Goal: Information Seeking & Learning: Learn about a topic

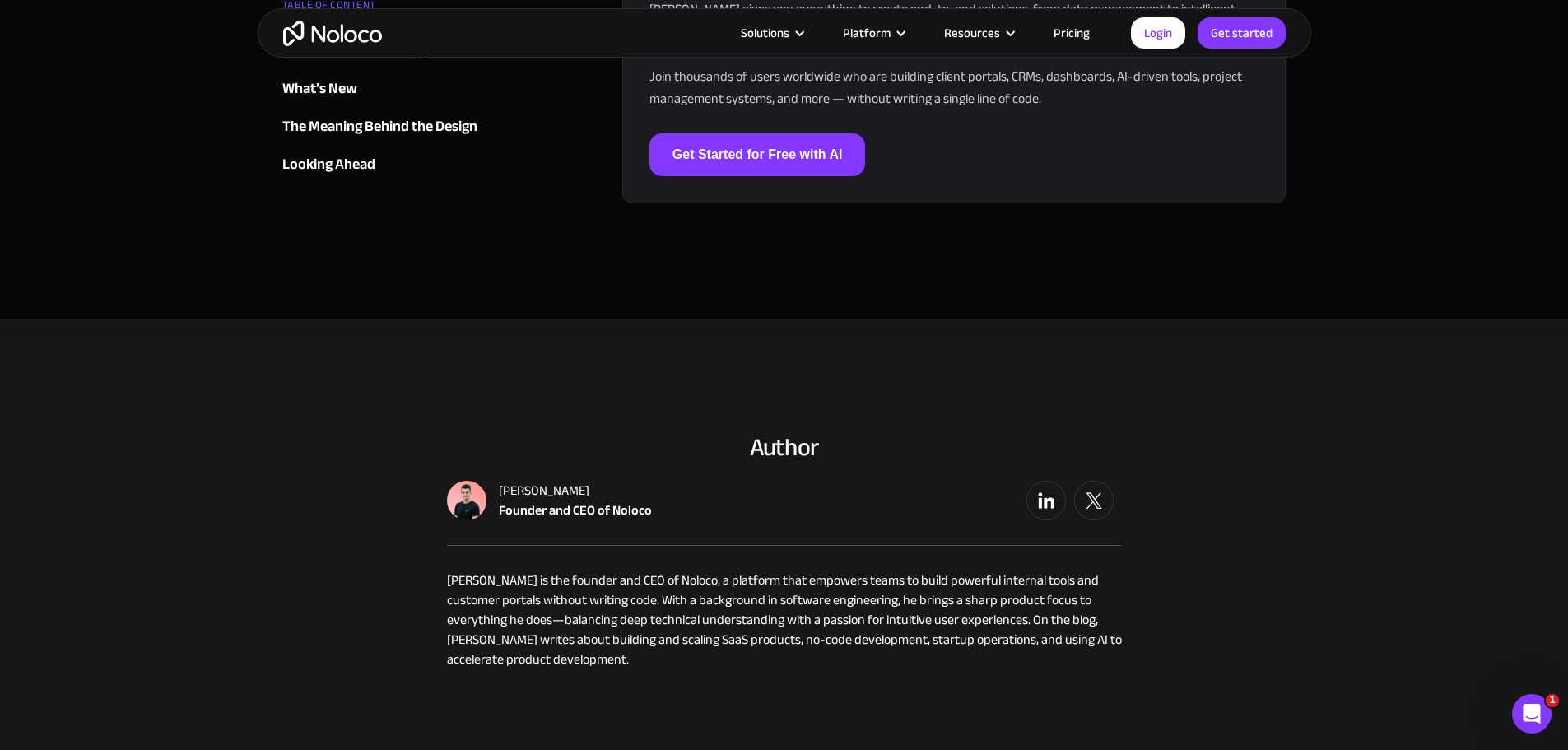
scroll to position [3211, 0]
drag, startPoint x: 1175, startPoint y: 401, endPoint x: 1167, endPoint y: 398, distance: 8.5
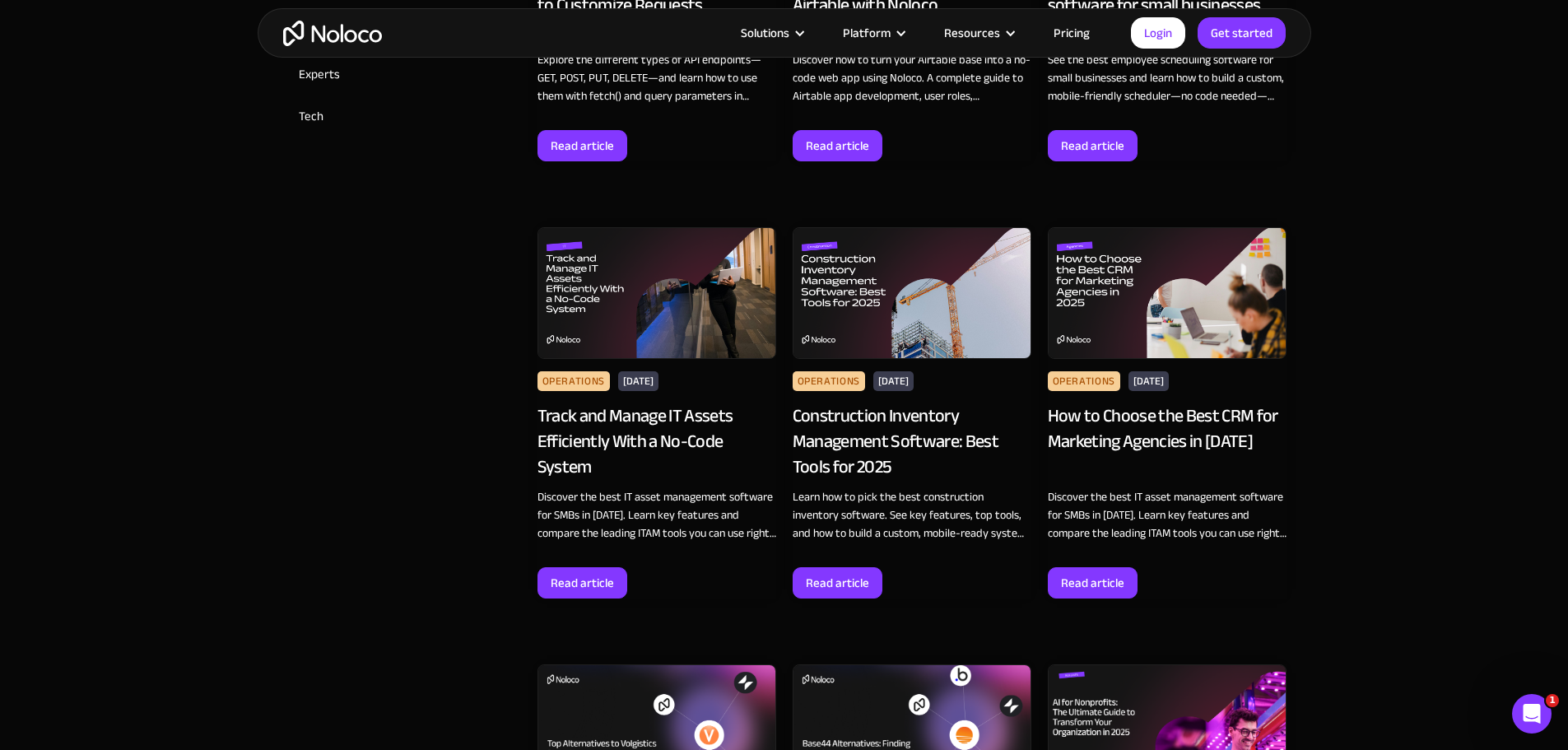
scroll to position [988, 0]
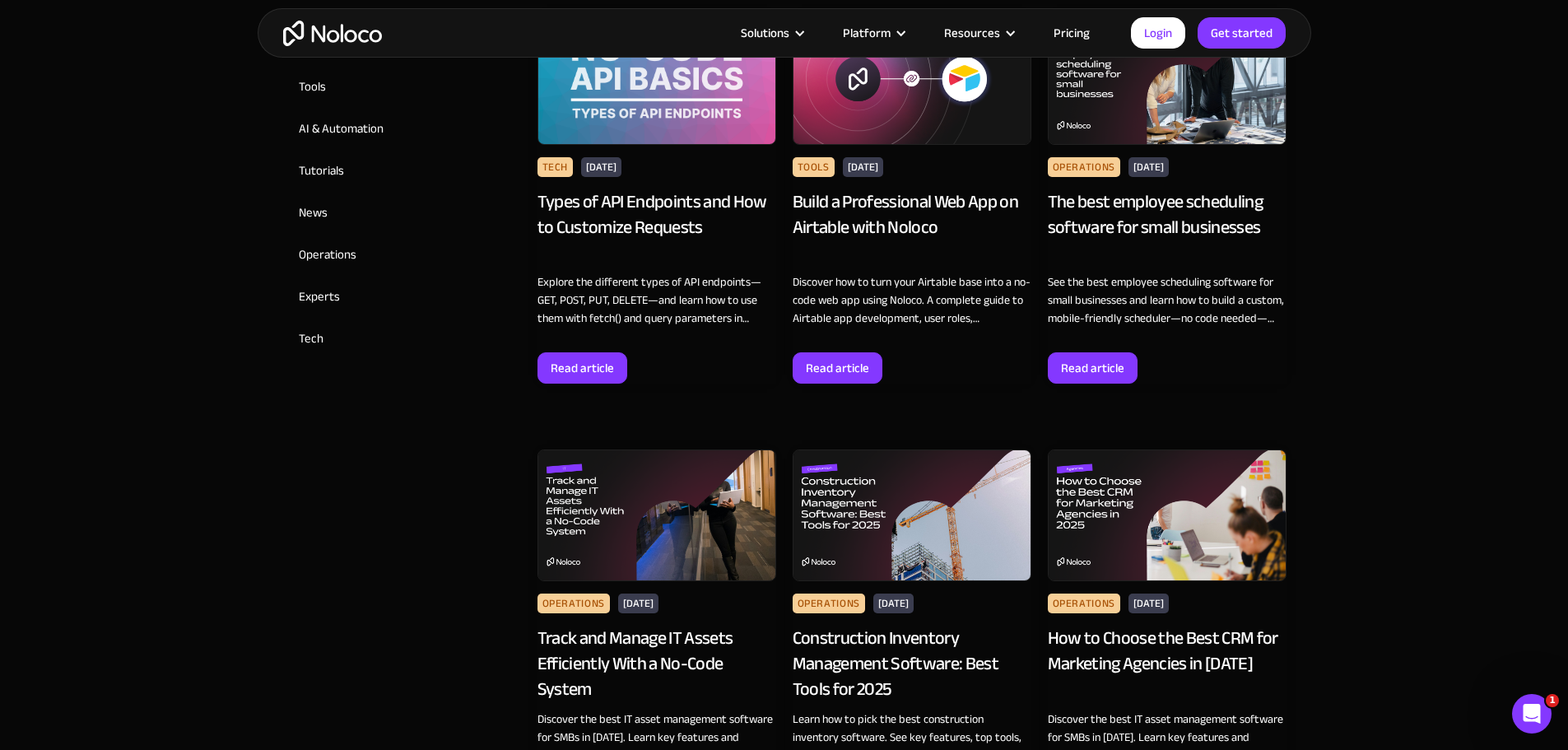
click at [888, 108] on img at bounding box center [912, 79] width 239 height 132
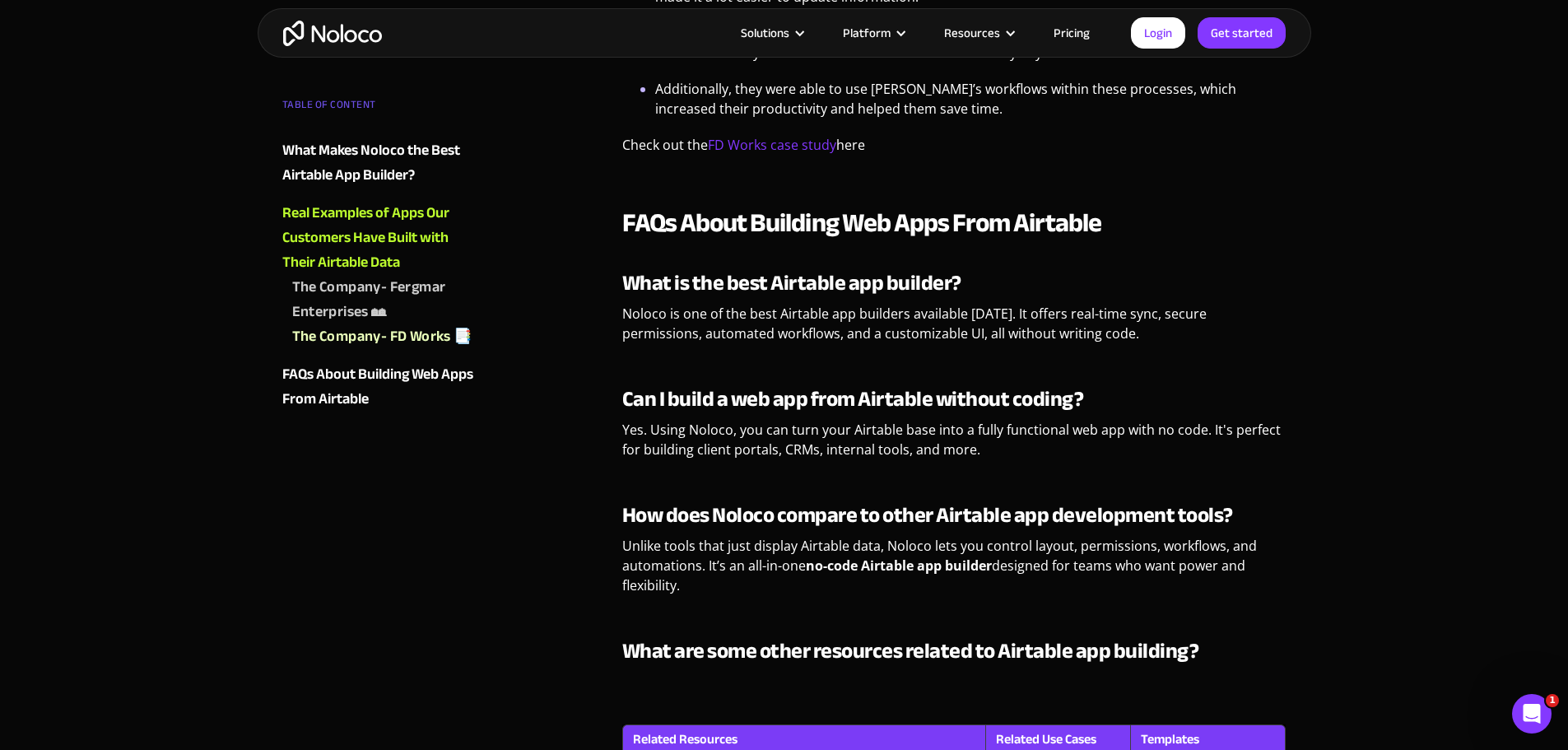
scroll to position [8973, 0]
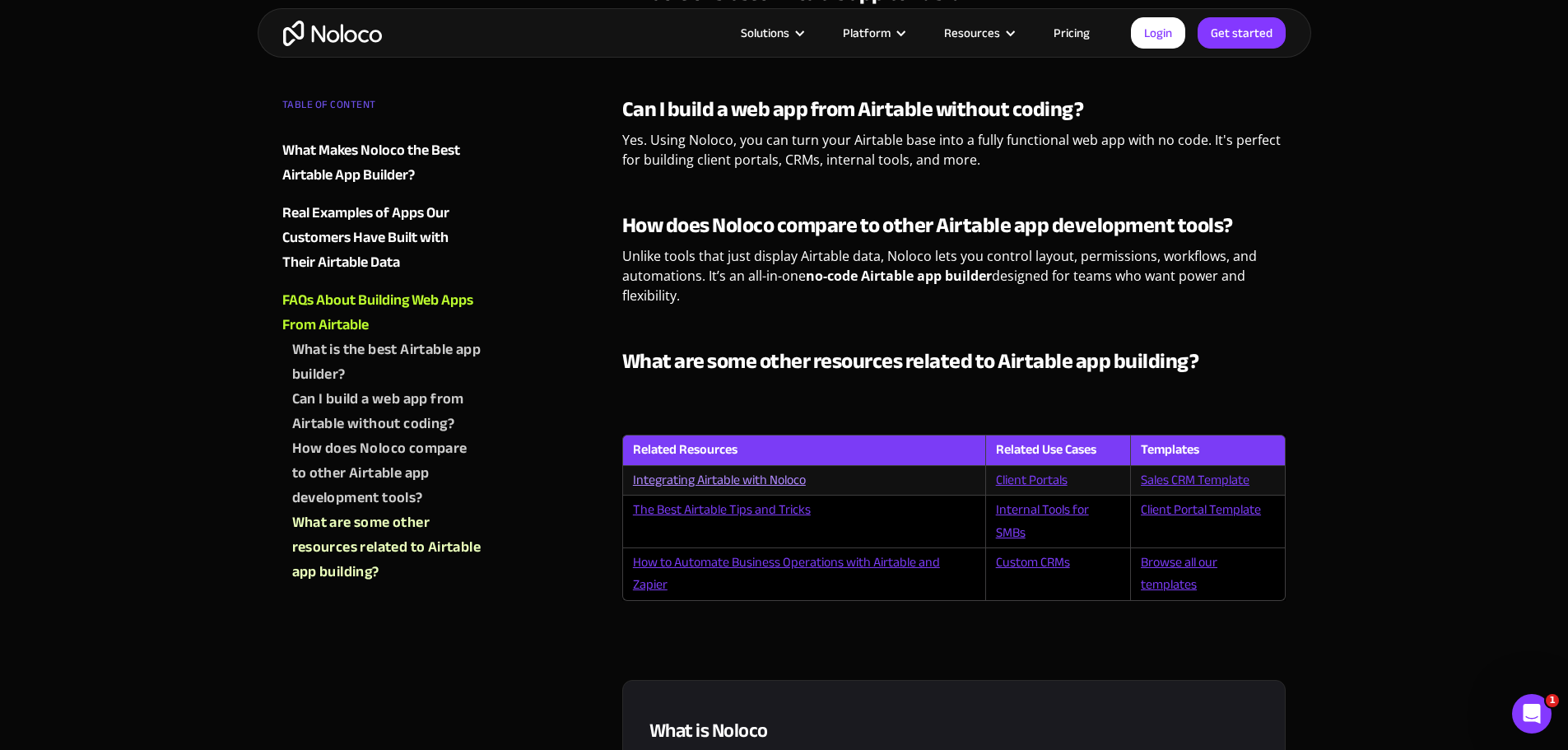
click at [768, 468] on link "Integrating Airtable with Noloco" at bounding box center [720, 480] width 173 height 25
